Goal: Task Accomplishment & Management: Manage account settings

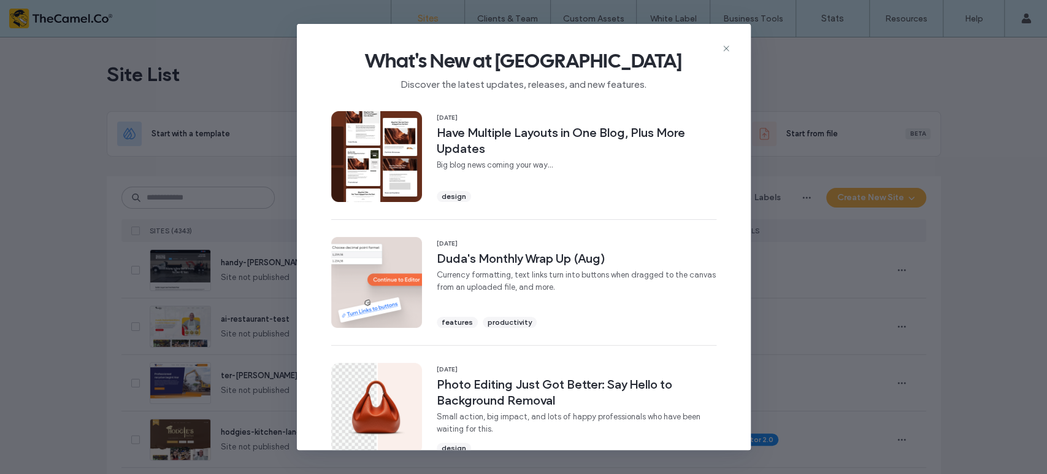
click at [726, 51] on icon at bounding box center [726, 49] width 10 height 10
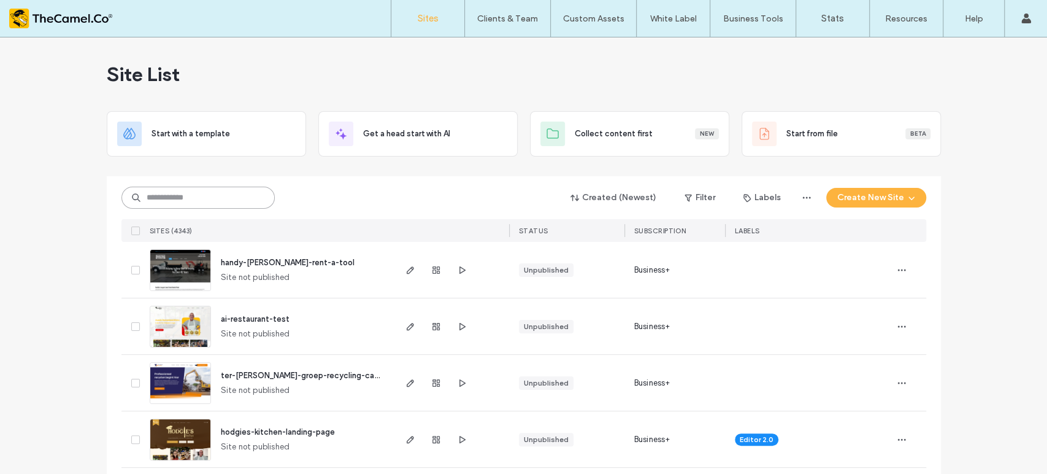
click at [196, 204] on input at bounding box center [197, 198] width 153 height 22
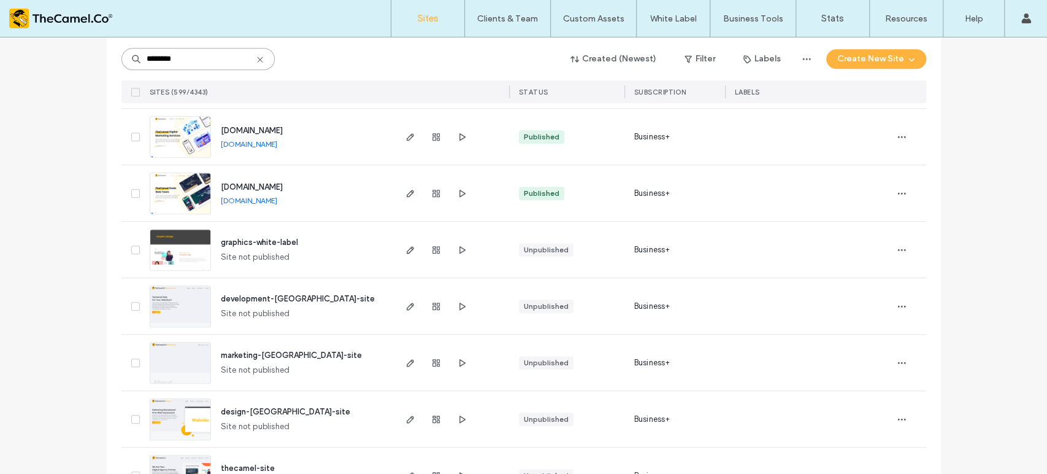
scroll to position [750, 0]
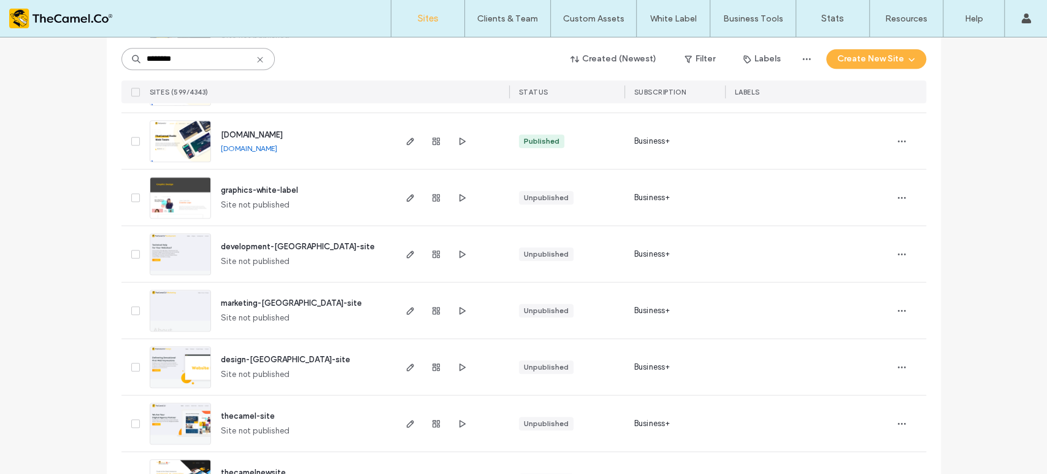
drag, startPoint x: 182, startPoint y: 56, endPoint x: 80, endPoint y: 54, distance: 102.5
paste input "**********"
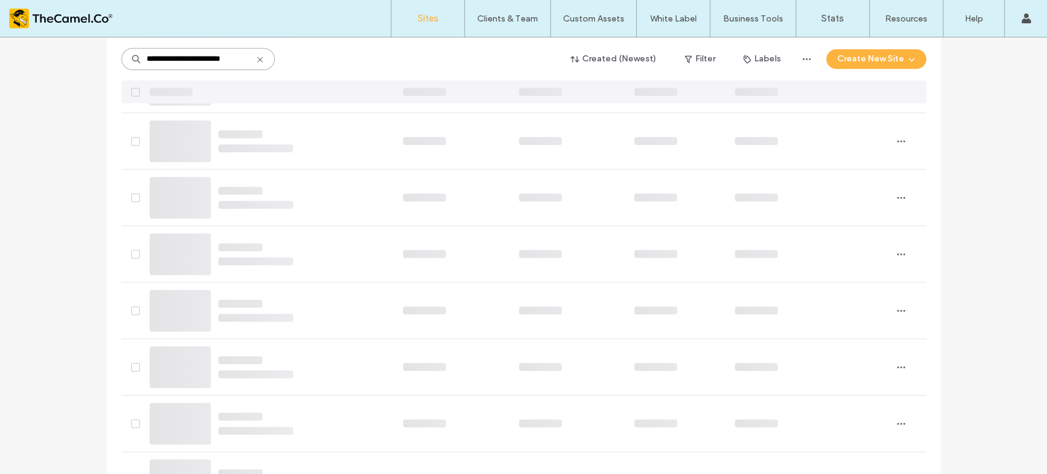
scroll to position [0, 0]
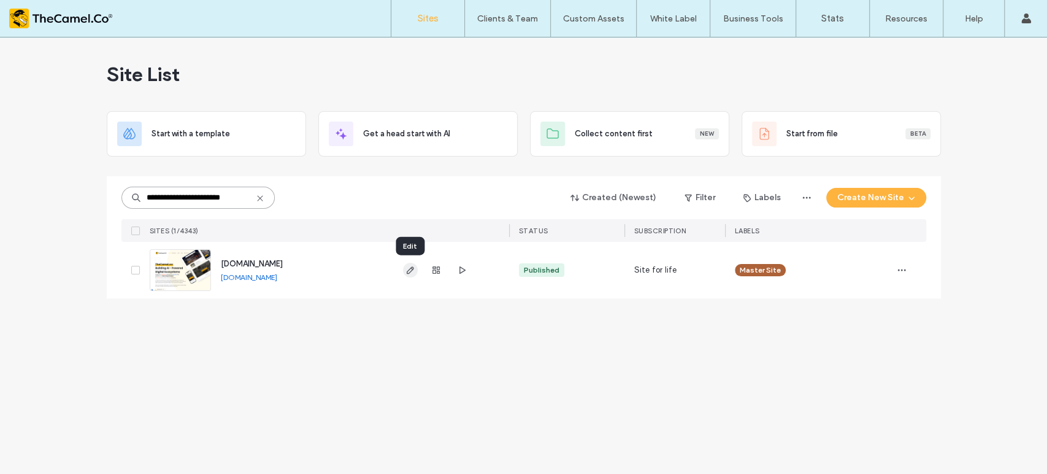
type input "**********"
click at [407, 269] on icon "button" at bounding box center [411, 270] width 10 height 10
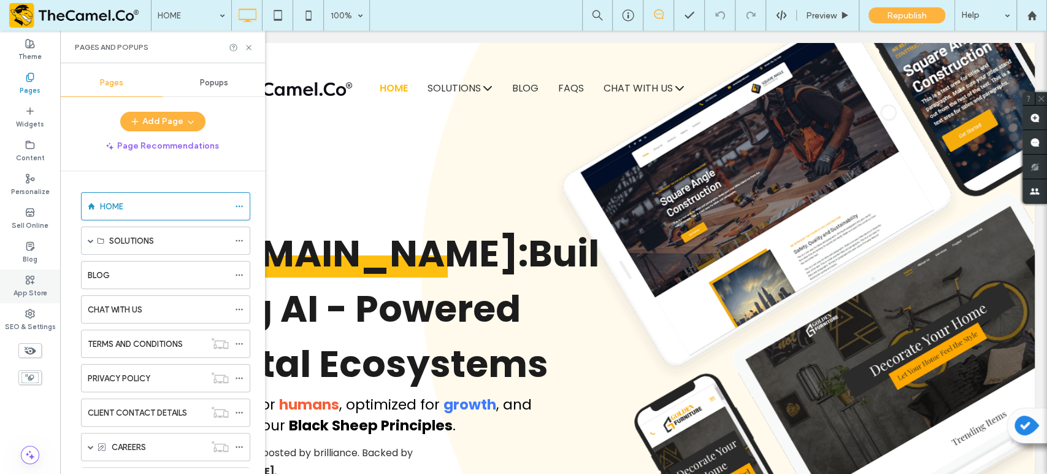
click at [38, 283] on div "App Store" at bounding box center [30, 286] width 60 height 34
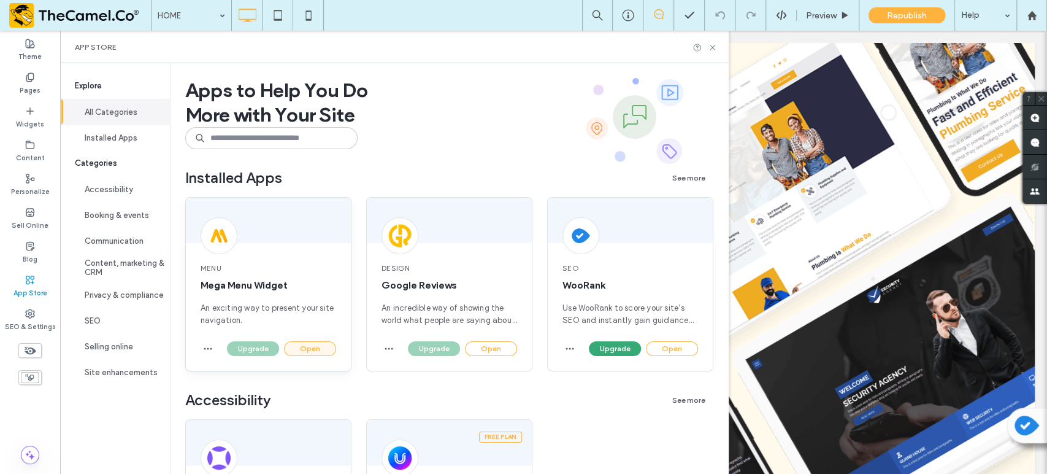
click at [316, 351] on button "Open" at bounding box center [310, 348] width 52 height 15
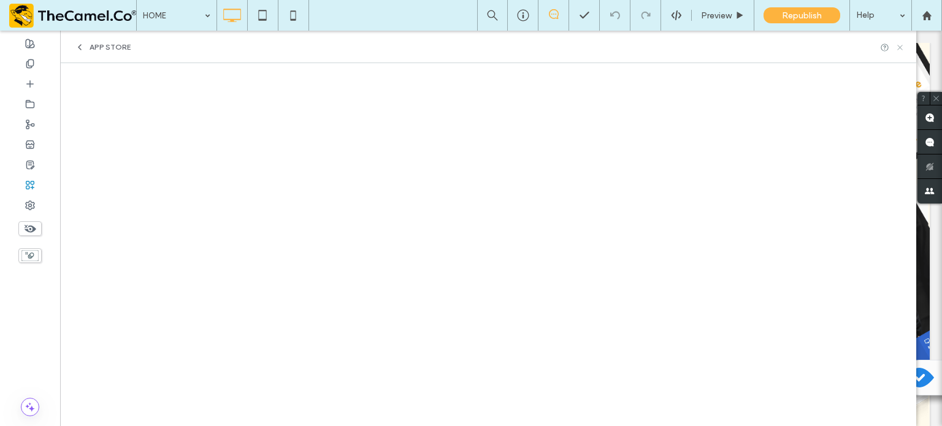
click at [901, 48] on use at bounding box center [900, 47] width 5 height 5
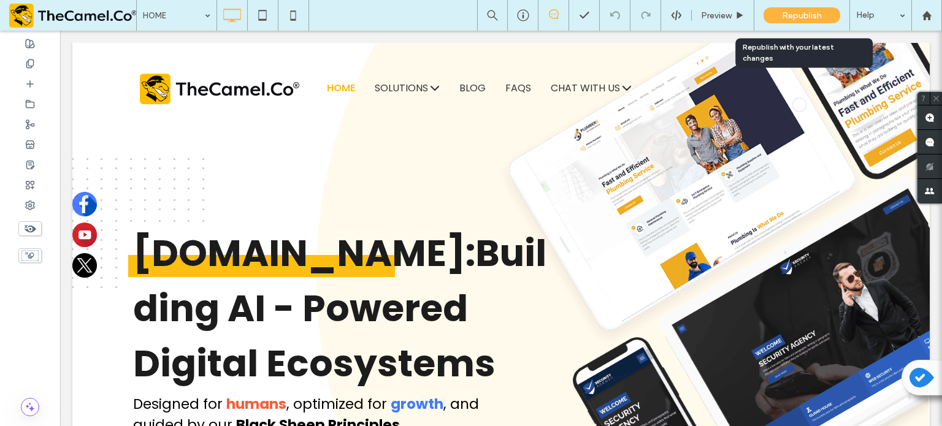
click at [803, 17] on span "Republish" at bounding box center [802, 15] width 40 height 10
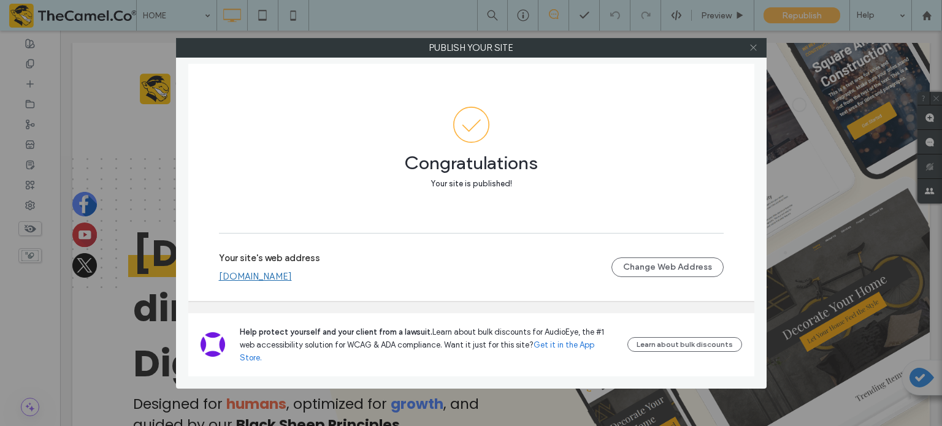
click at [754, 50] on icon at bounding box center [753, 47] width 9 height 9
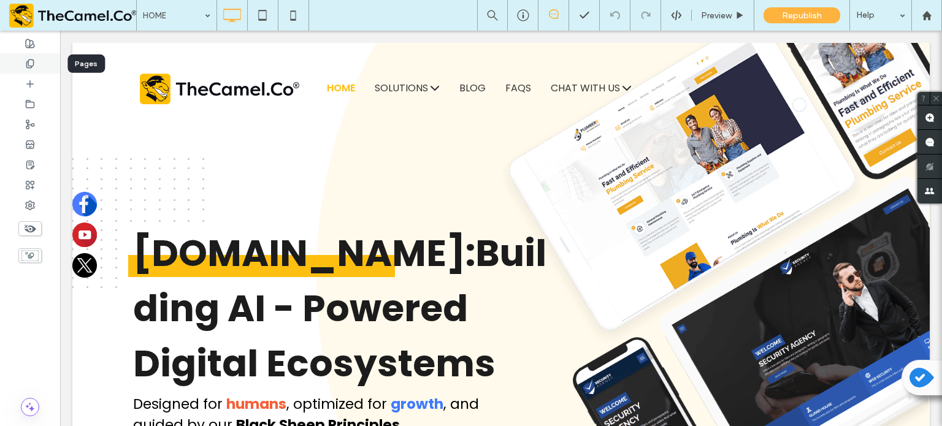
click at [32, 69] on div at bounding box center [30, 63] width 60 height 20
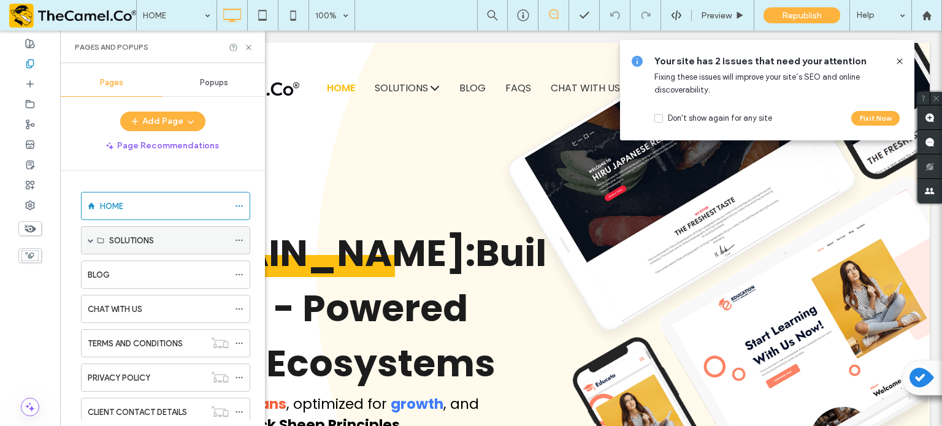
click at [89, 239] on span at bounding box center [91, 240] width 6 height 6
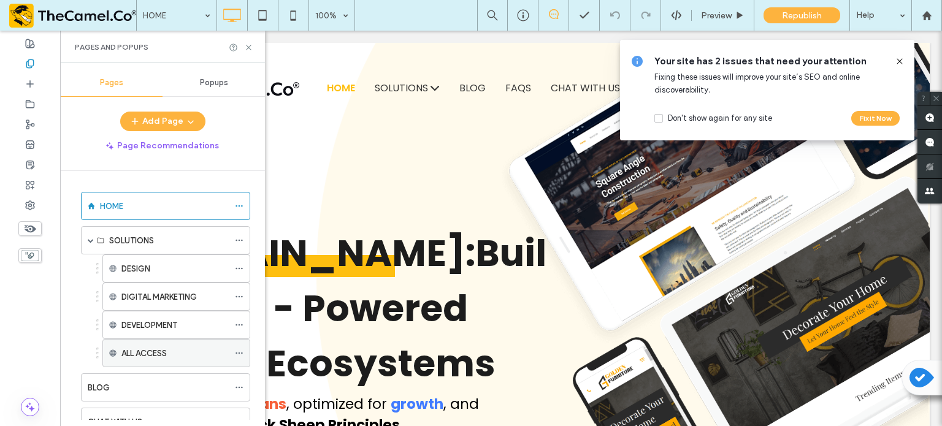
click at [240, 352] on icon at bounding box center [239, 353] width 9 height 9
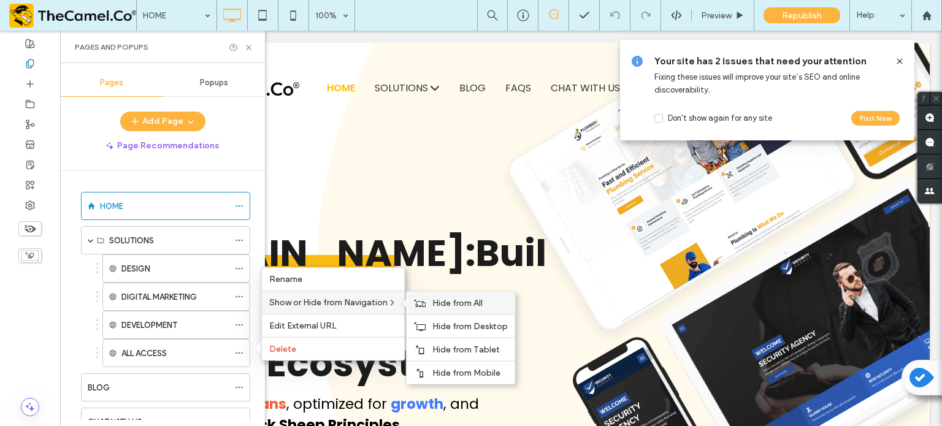
click at [461, 305] on span "Hide from All" at bounding box center [458, 303] width 50 height 10
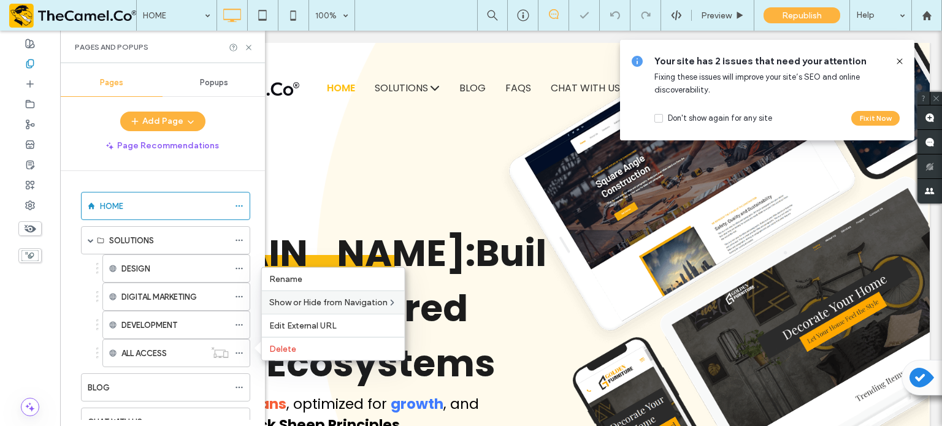
click at [86, 353] on div "DESIGN DIGITAL MARKETING DEVELOPMENT ALL ACCESS" at bounding box center [162, 311] width 175 height 113
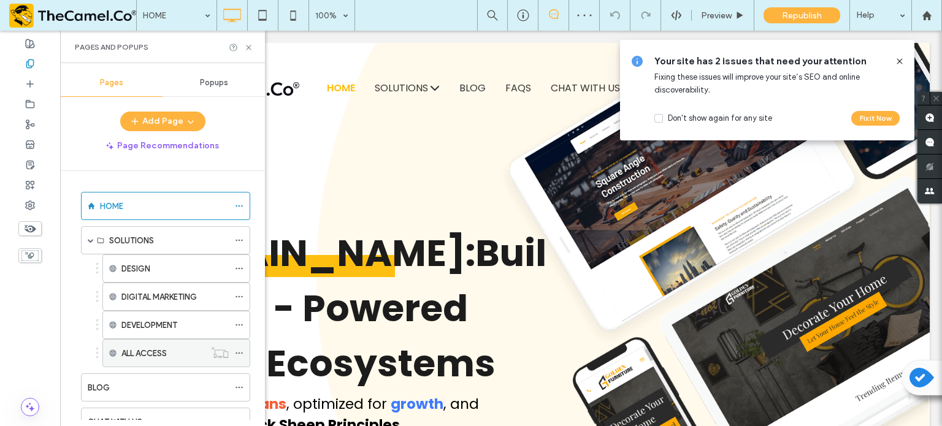
click at [239, 353] on icon at bounding box center [239, 353] width 9 height 9
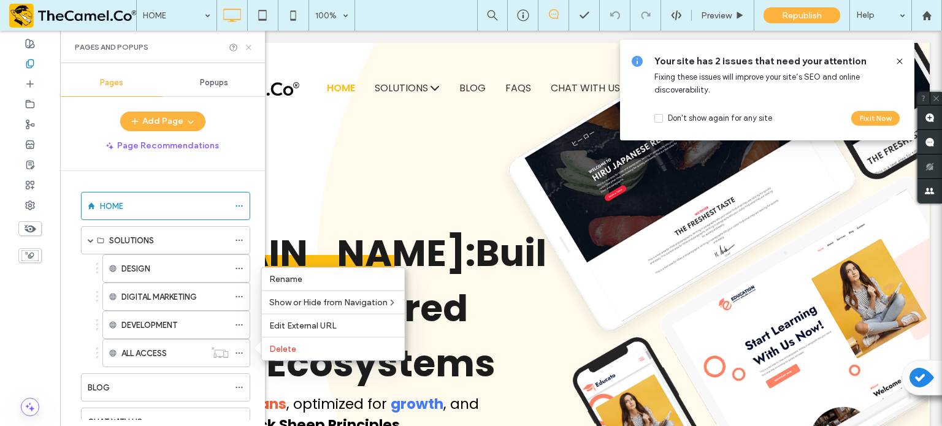
click at [250, 44] on icon at bounding box center [248, 47] width 9 height 9
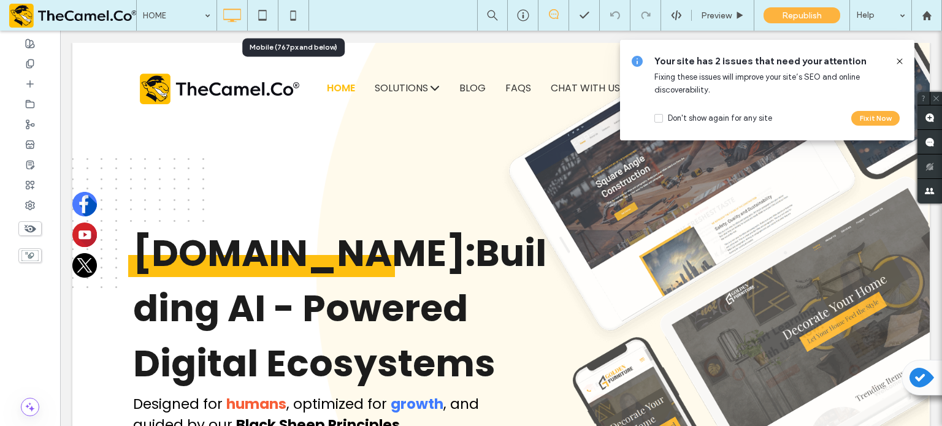
drag, startPoint x: 300, startPoint y: 17, endPoint x: 315, endPoint y: 32, distance: 21.7
click at [301, 16] on icon at bounding box center [293, 15] width 25 height 25
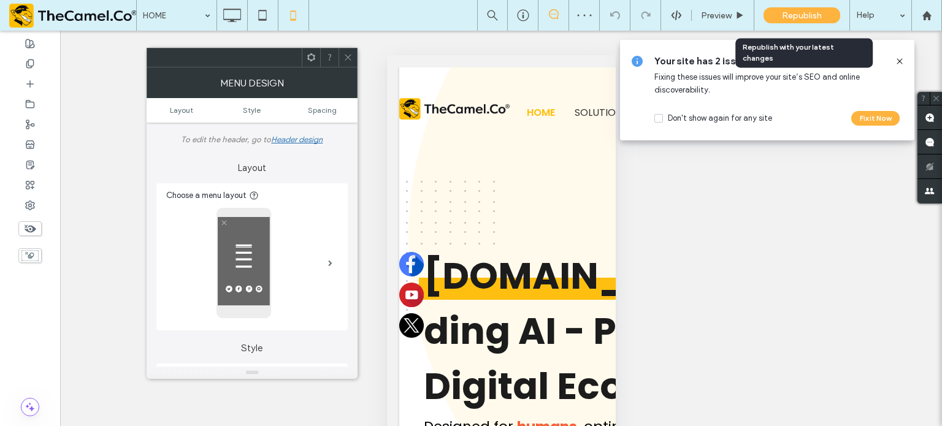
drag, startPoint x: 789, startPoint y: 16, endPoint x: 104, endPoint y: 63, distance: 686.9
click at [790, 15] on span "Republish" at bounding box center [802, 15] width 40 height 10
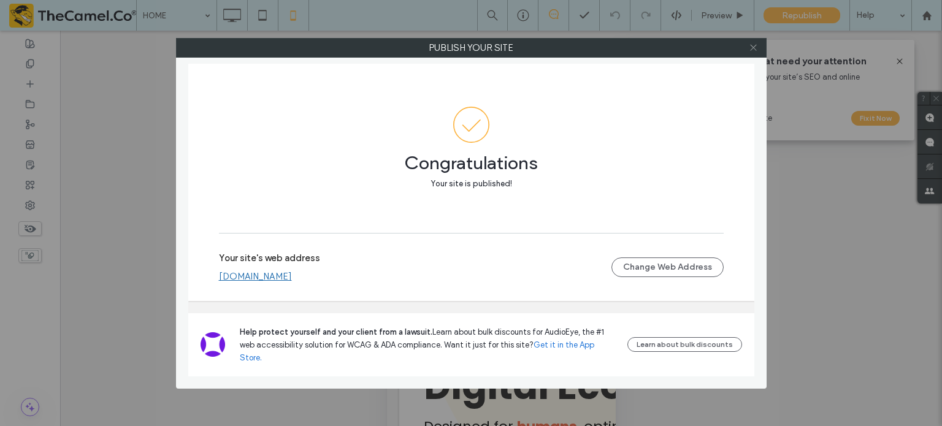
click at [753, 49] on icon at bounding box center [753, 47] width 9 height 9
